Goal: Transaction & Acquisition: Download file/media

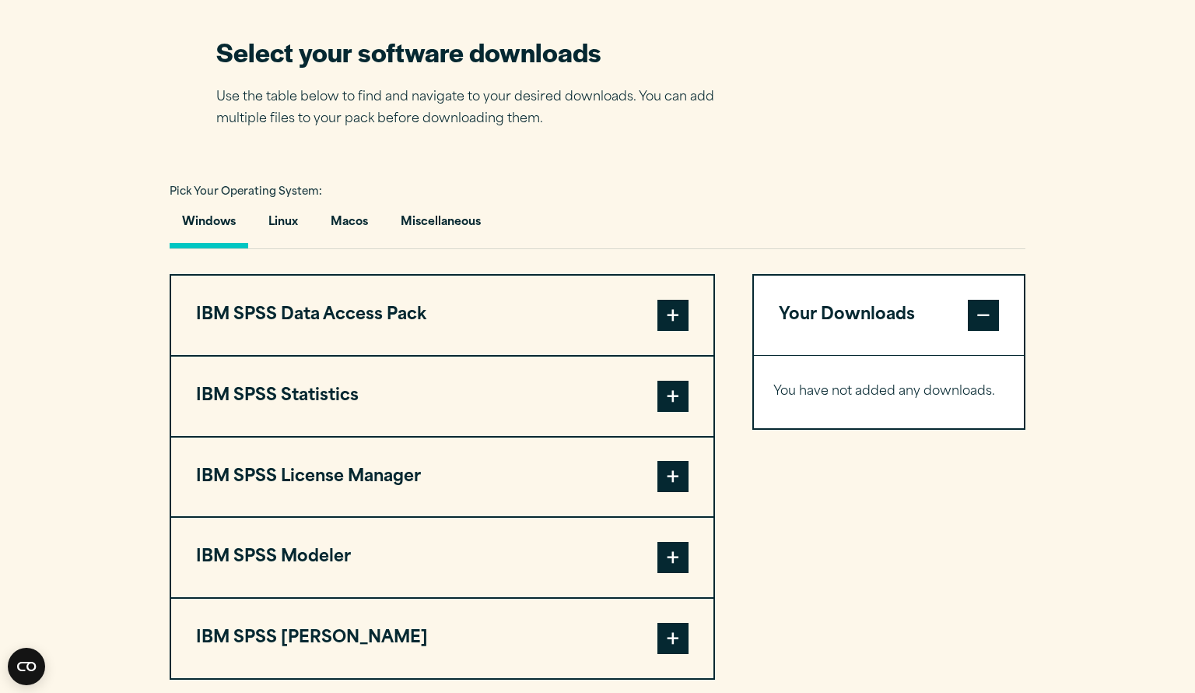
scroll to position [992, 0]
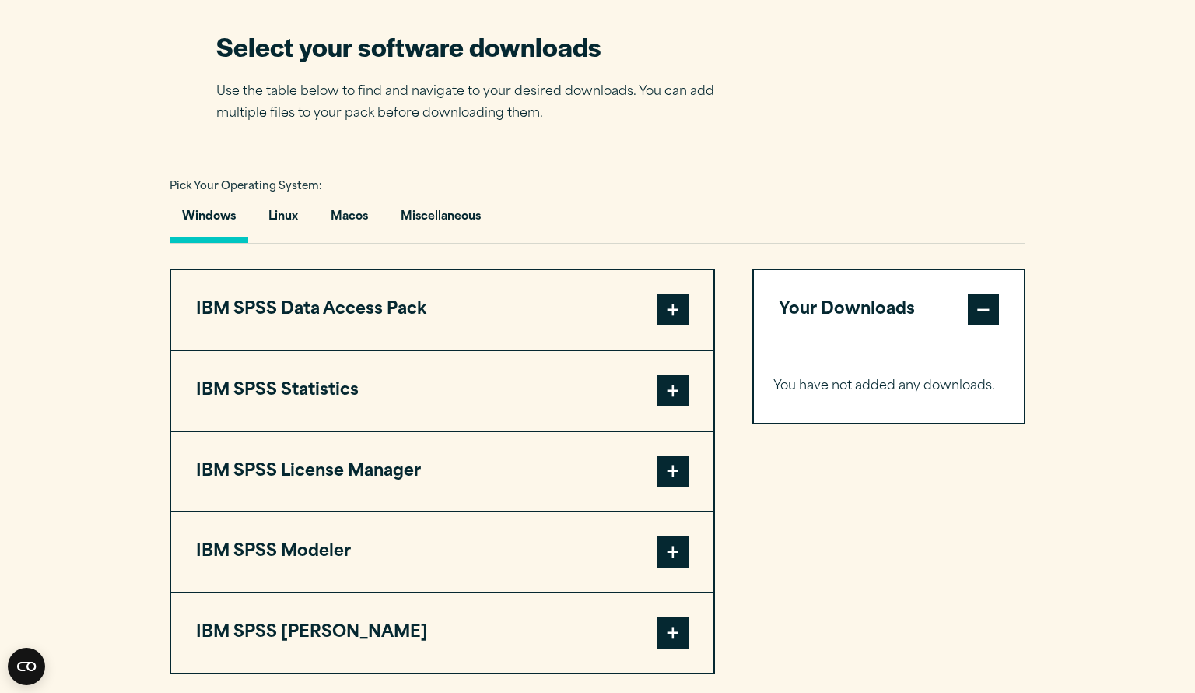
click at [521, 402] on button "IBM SPSS Statistics" at bounding box center [442, 390] width 542 height 79
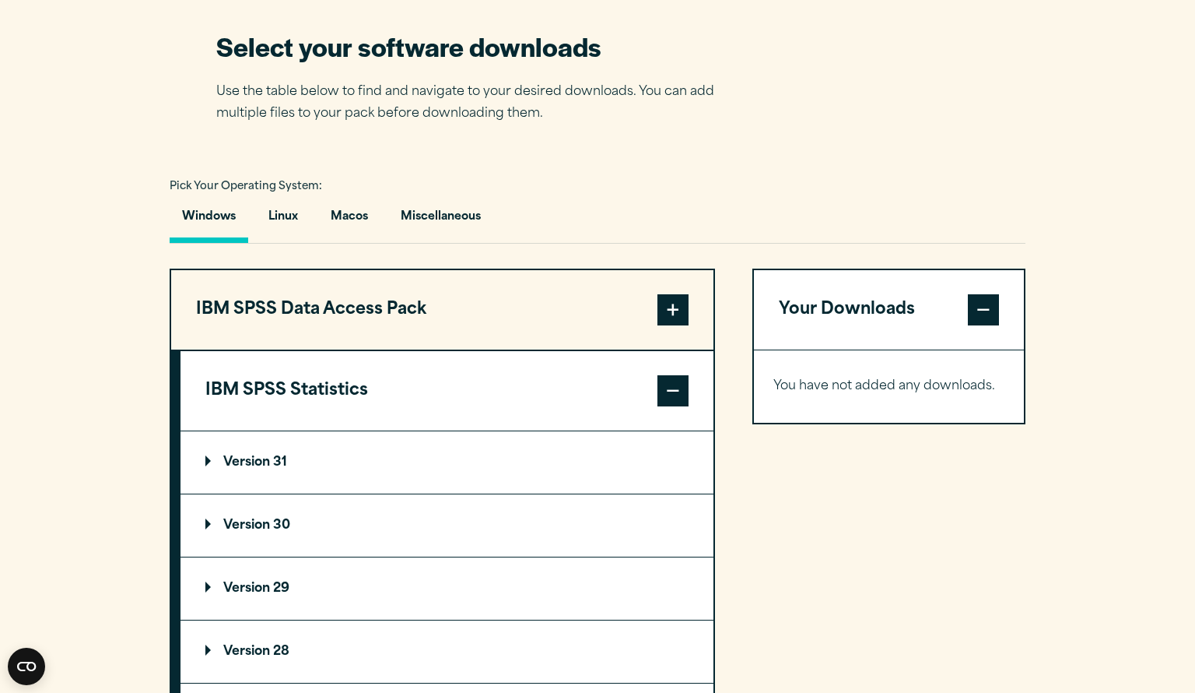
click at [648, 509] on summary "Version 30" at bounding box center [447, 525] width 533 height 62
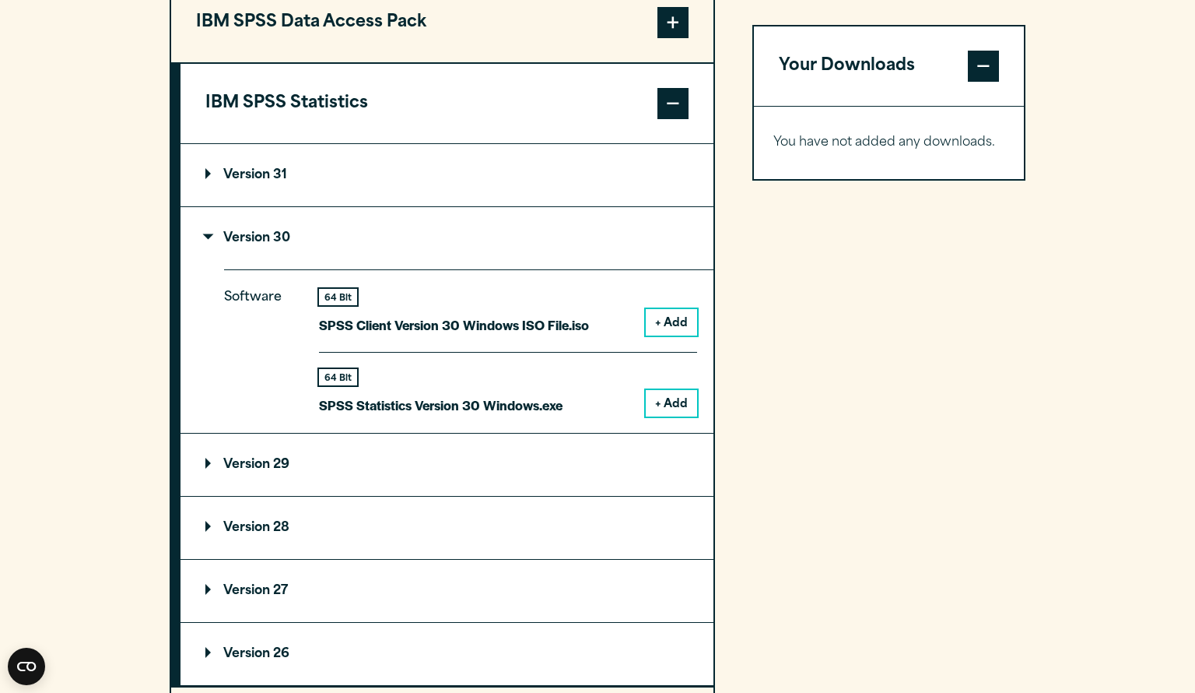
scroll to position [1282, 0]
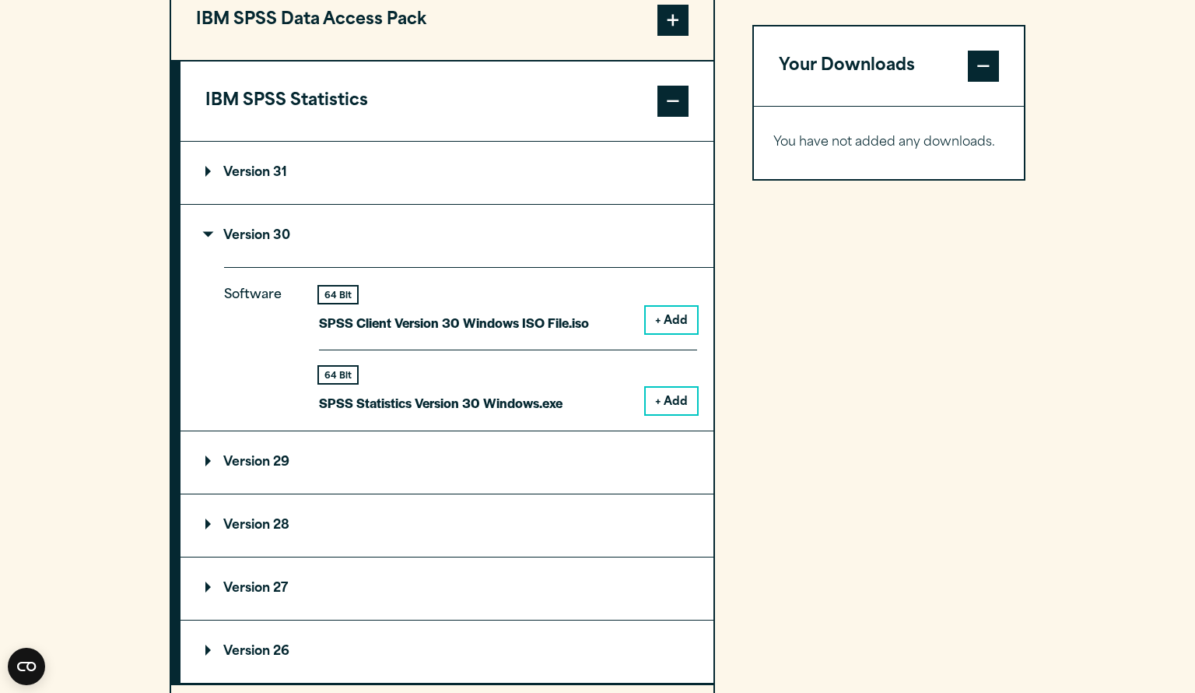
click at [665, 395] on button "+ Add" at bounding box center [671, 401] width 51 height 26
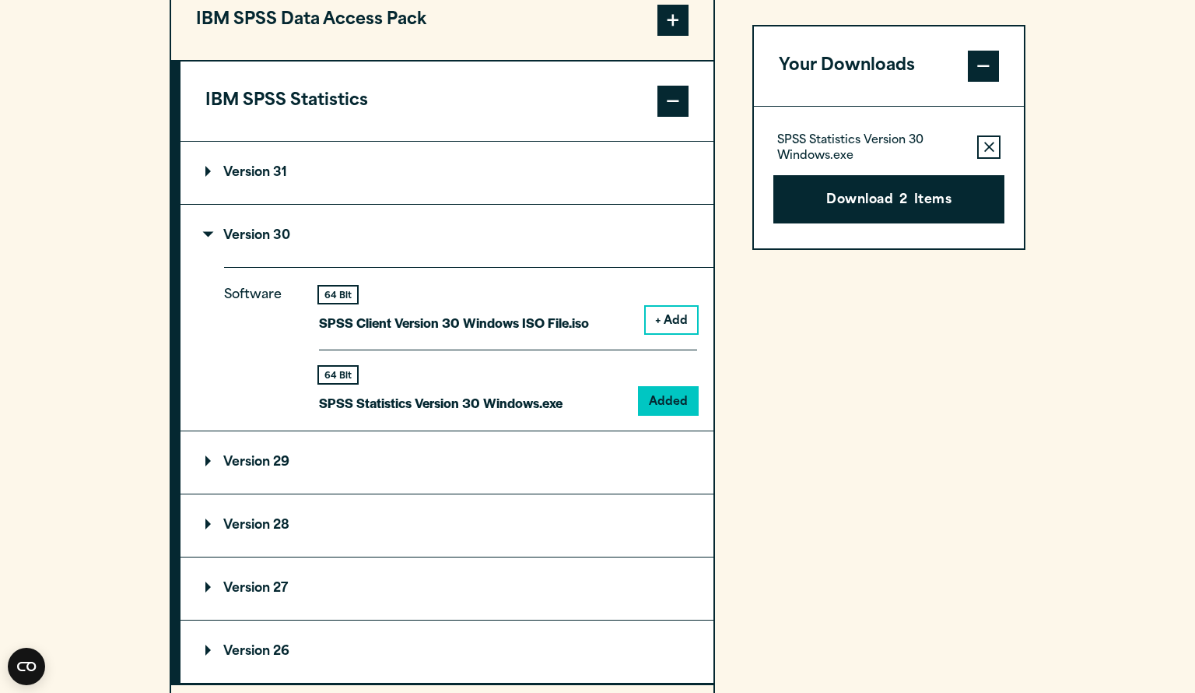
click at [997, 150] on button "Remove this item from your software download list" at bounding box center [989, 146] width 23 height 23
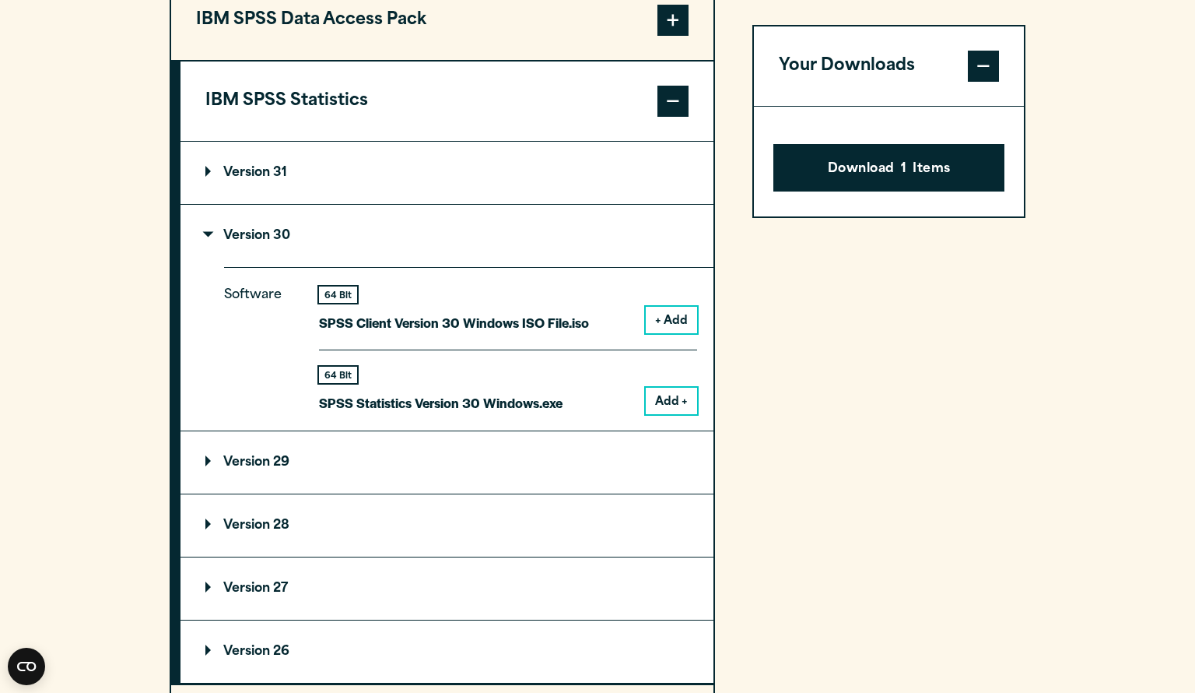
click at [984, 75] on span at bounding box center [983, 66] width 31 height 31
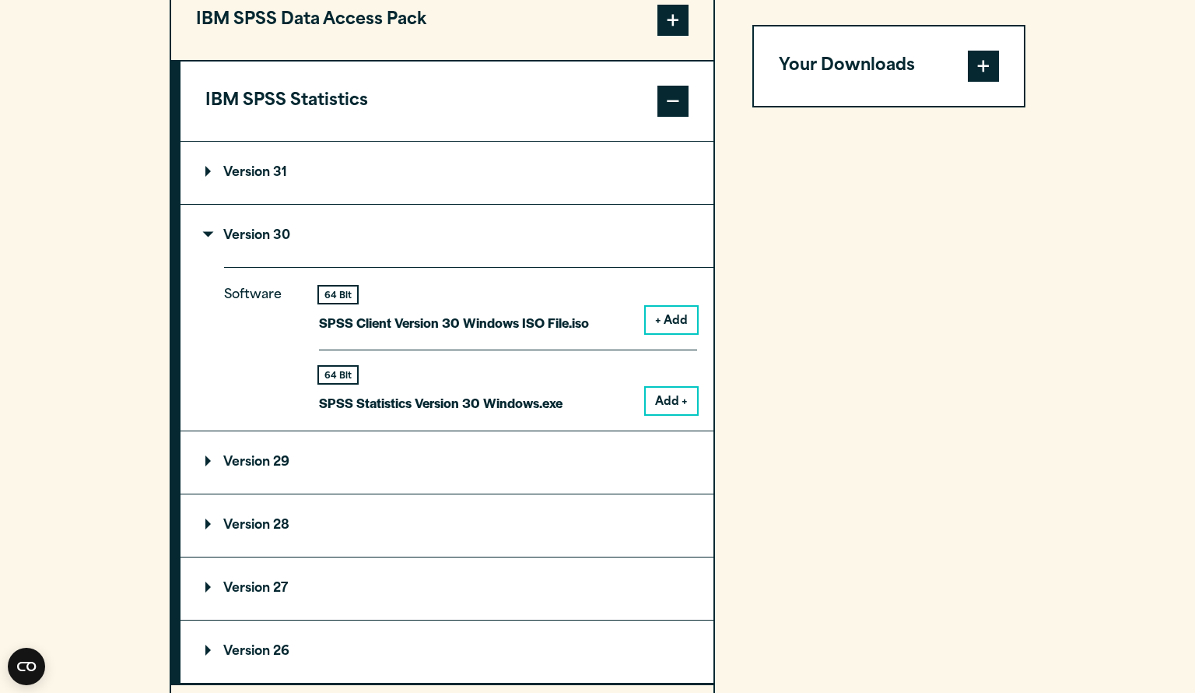
click at [983, 75] on span at bounding box center [983, 66] width 31 height 31
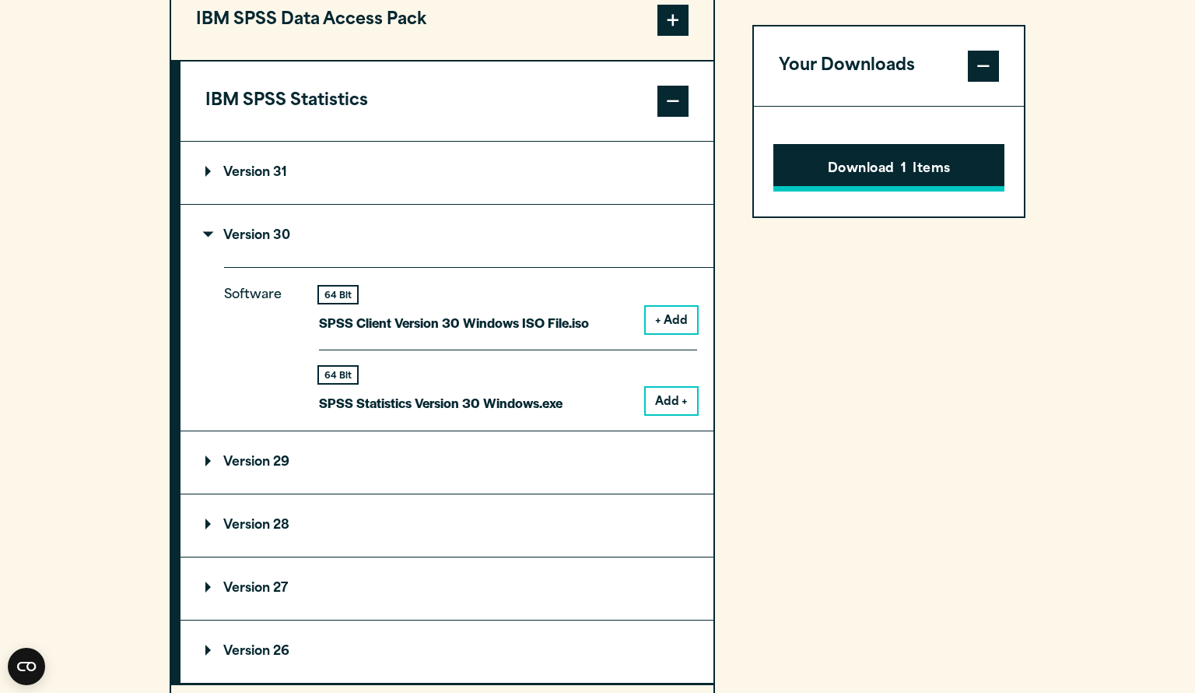
click at [858, 182] on button "Download 1 Items" at bounding box center [889, 168] width 231 height 48
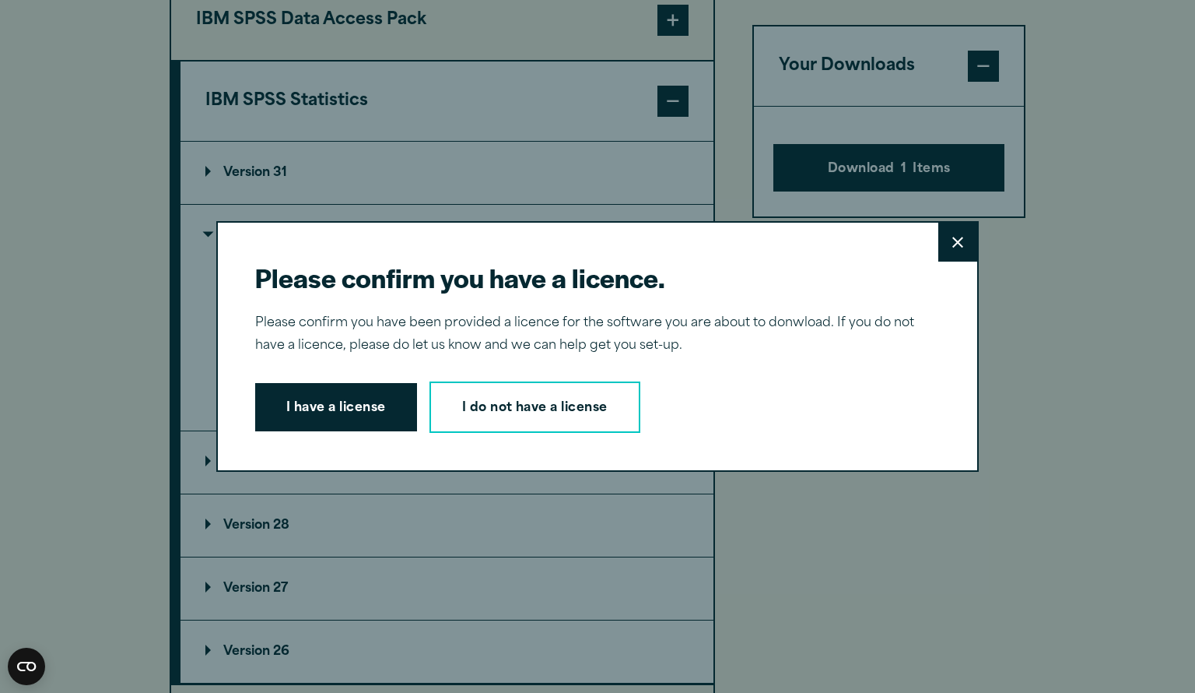
click at [964, 247] on button "Close" at bounding box center [958, 242] width 39 height 39
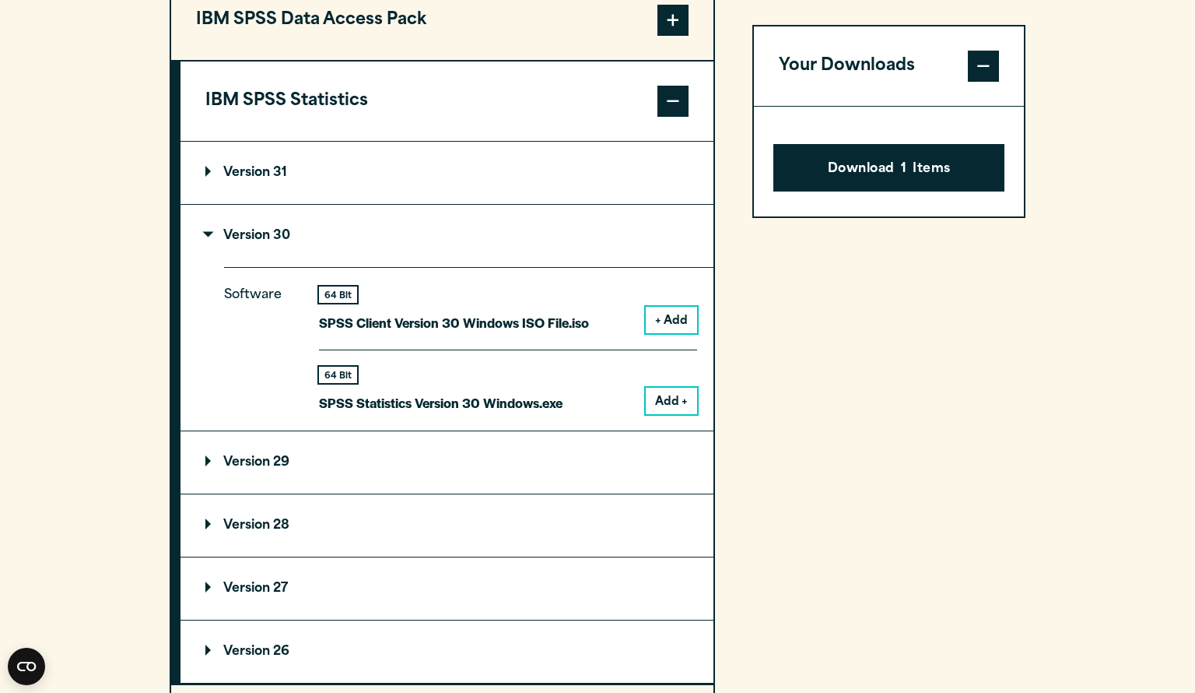
click at [662, 409] on button "Add +" at bounding box center [671, 401] width 51 height 26
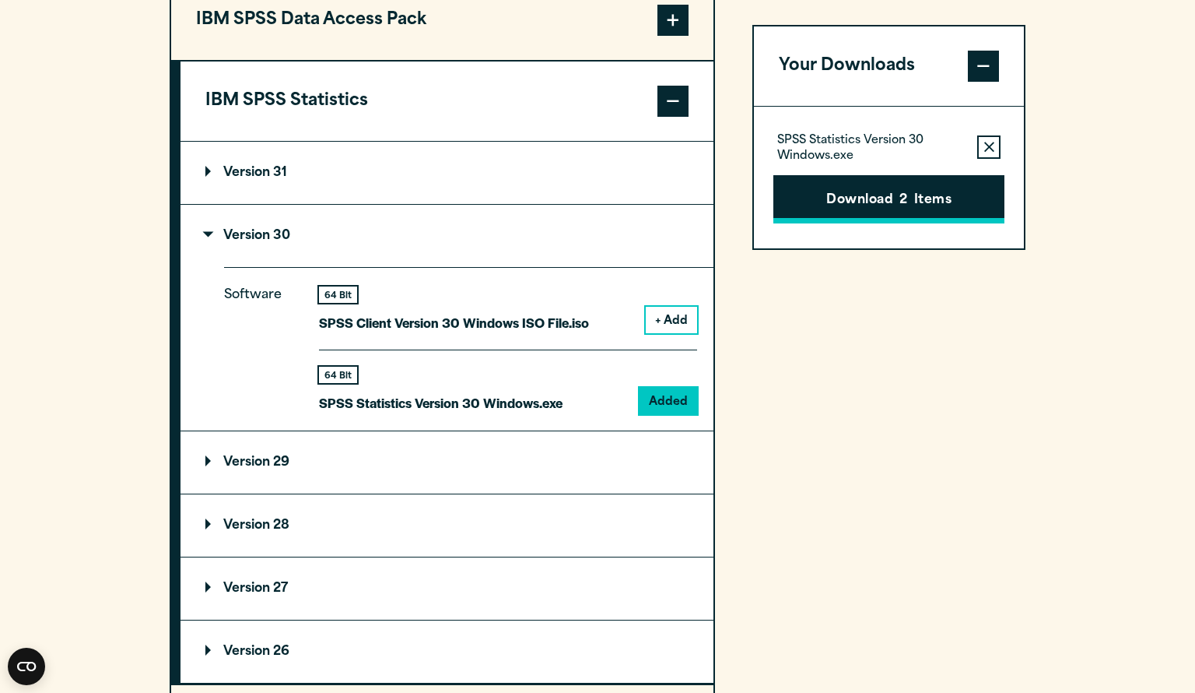
click at [873, 222] on button "Download 2 Items" at bounding box center [889, 199] width 231 height 48
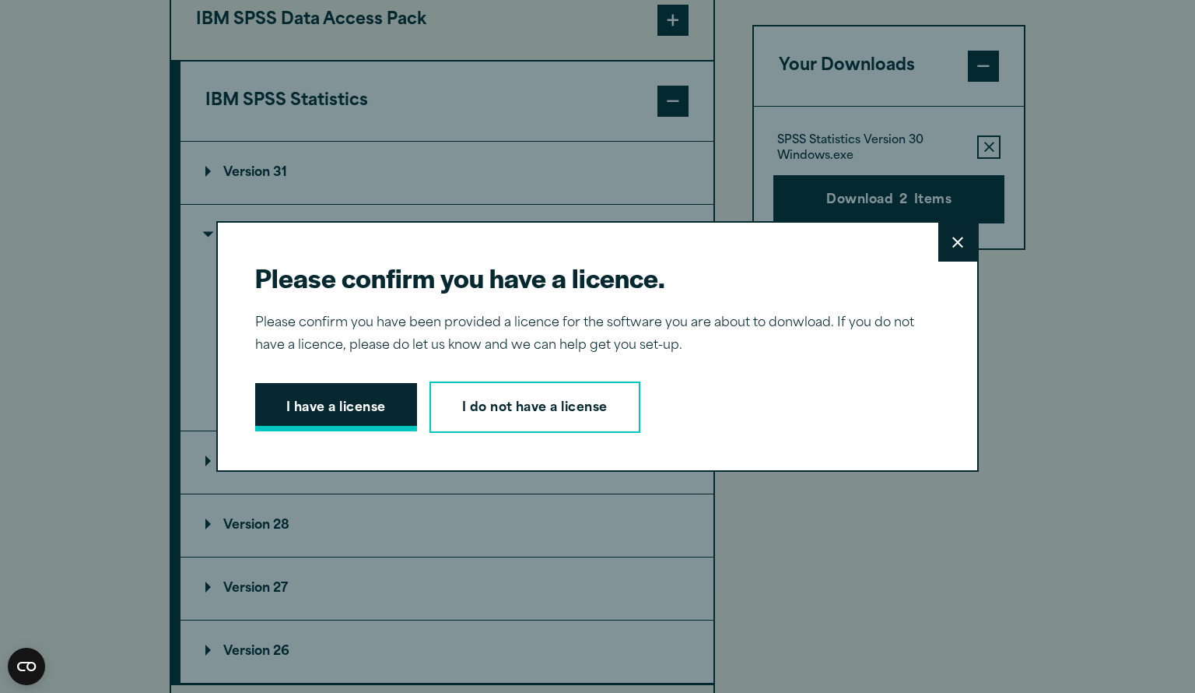
click at [347, 416] on button "I have a license" at bounding box center [336, 407] width 162 height 48
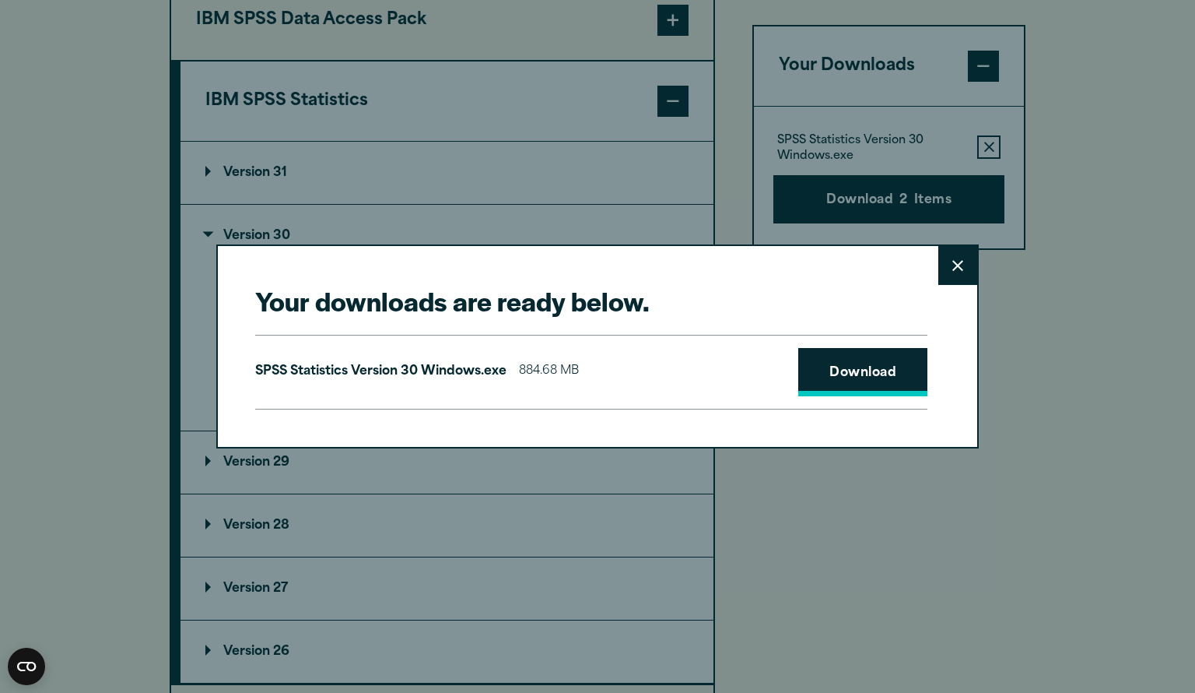
click at [847, 367] on link "Download" at bounding box center [863, 372] width 129 height 48
